Goal: Information Seeking & Learning: Learn about a topic

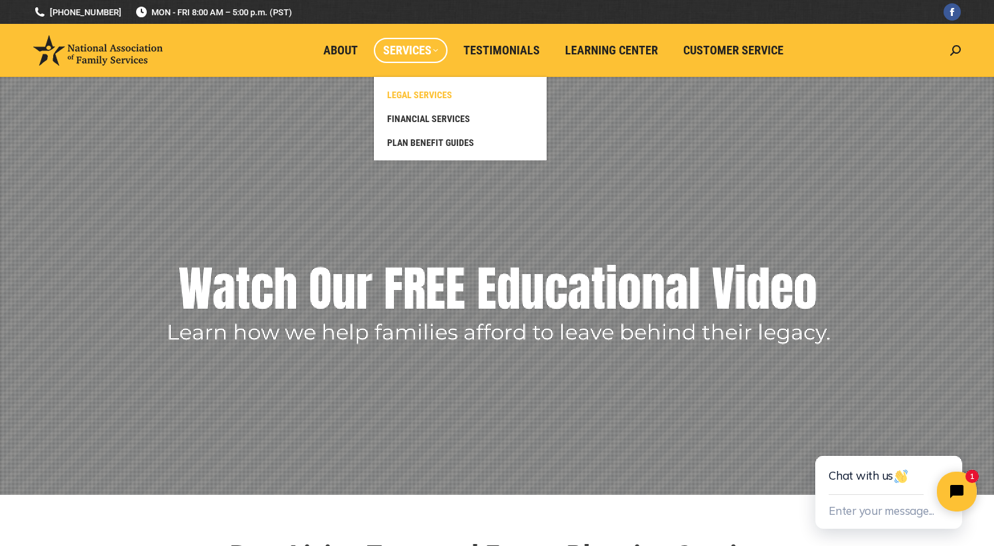
click at [427, 98] on span "LEGAL SERVICES" at bounding box center [419, 95] width 65 height 12
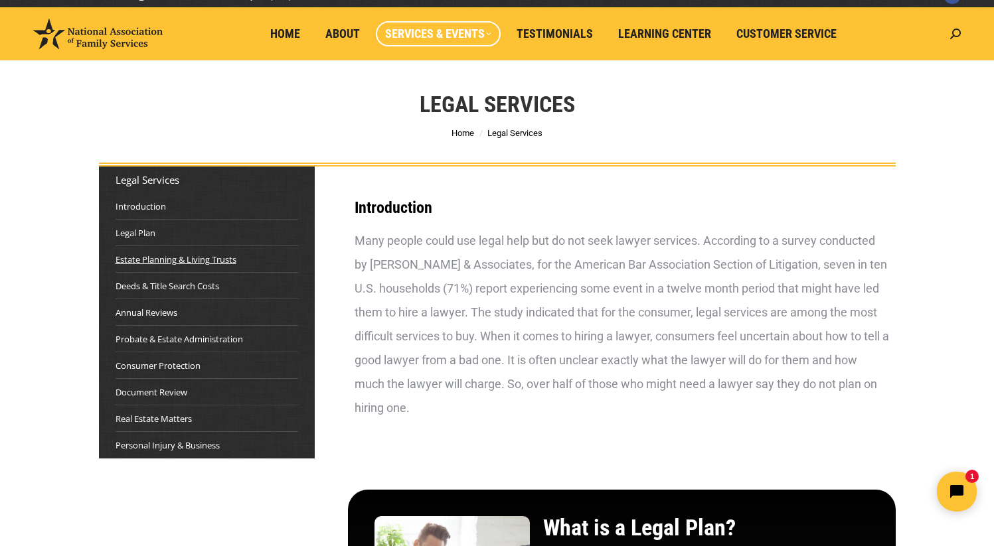
click at [157, 259] on link "Estate Planning & Living Trusts" at bounding box center [175, 259] width 121 height 13
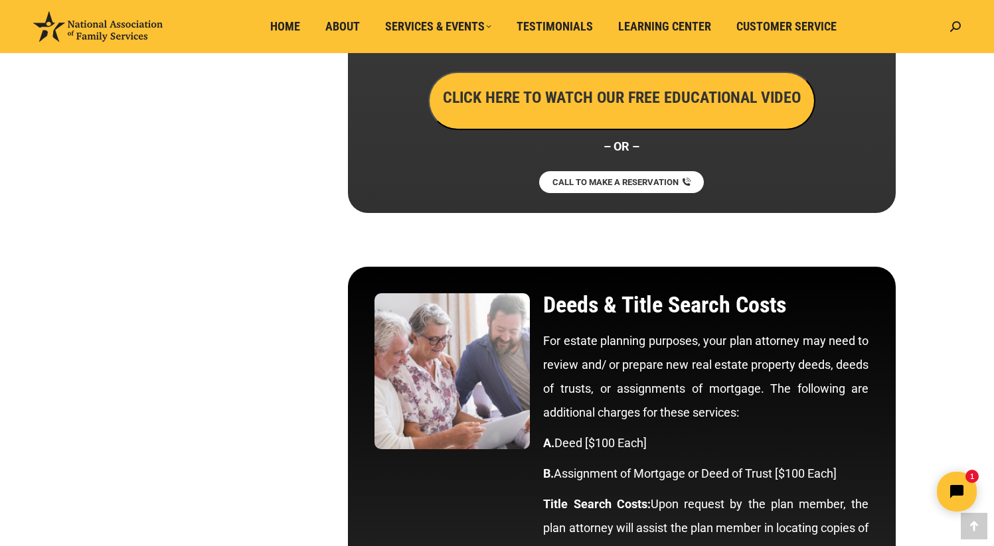
scroll to position [2759, 0]
